Goal: Task Accomplishment & Management: Manage account settings

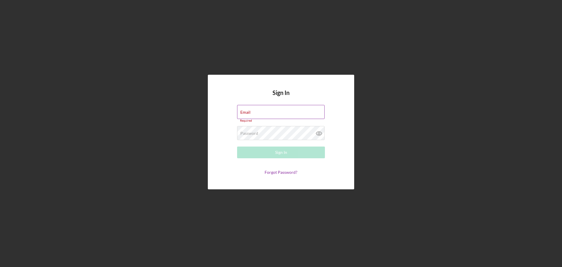
click at [271, 111] on div "Email Required" at bounding box center [281, 114] width 88 height 18
click at [272, 112] on input "Email" at bounding box center [281, 112] width 88 height 14
type input "[EMAIL_ADDRESS][DOMAIN_NAME]"
click at [245, 131] on label "Password" at bounding box center [249, 130] width 18 height 5
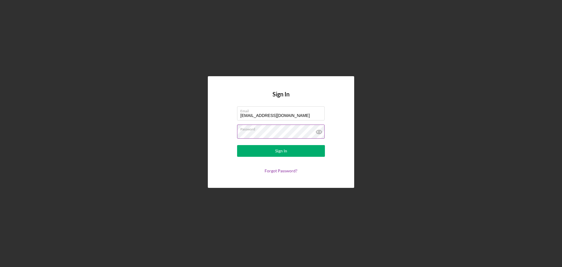
click at [237, 145] on button "Sign In" at bounding box center [281, 151] width 88 height 12
